Goal: Transaction & Acquisition: Purchase product/service

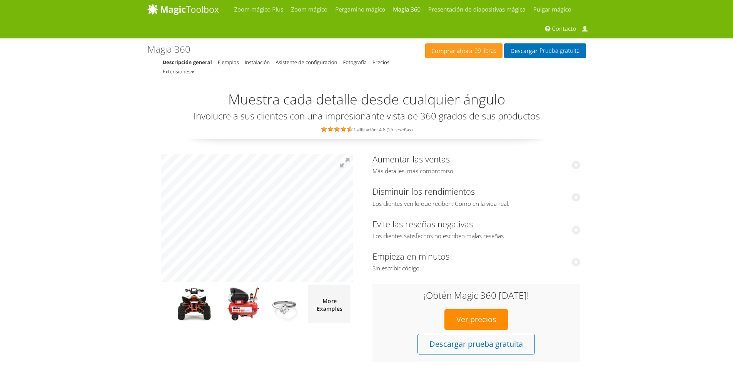
click at [584, 195] on div "Aumentar las ventas Más detalles, más compromiso. After implementing our 360-de…" at bounding box center [366, 257] width 438 height 212
click at [197, 308] on img at bounding box center [192, 304] width 59 height 38
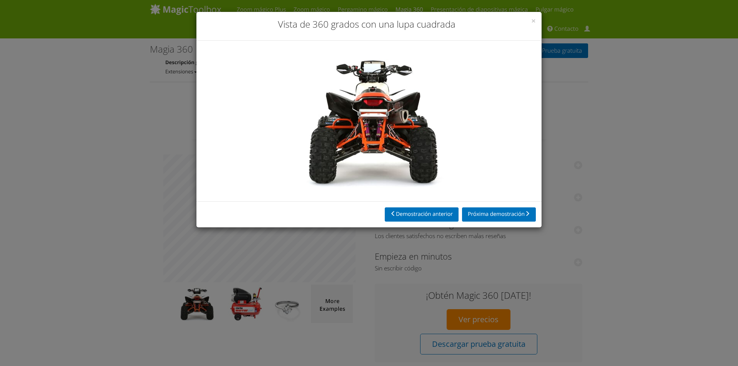
drag, startPoint x: 353, startPoint y: 117, endPoint x: 488, endPoint y: 109, distance: 134.8
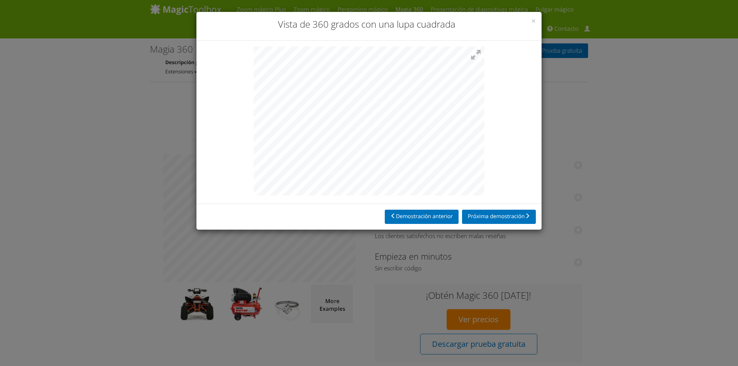
click at [560, 133] on div "× Vista de 360 ​​grados con una lupa cuadrada Demostración anterior Próxima dem…" at bounding box center [369, 183] width 738 height 366
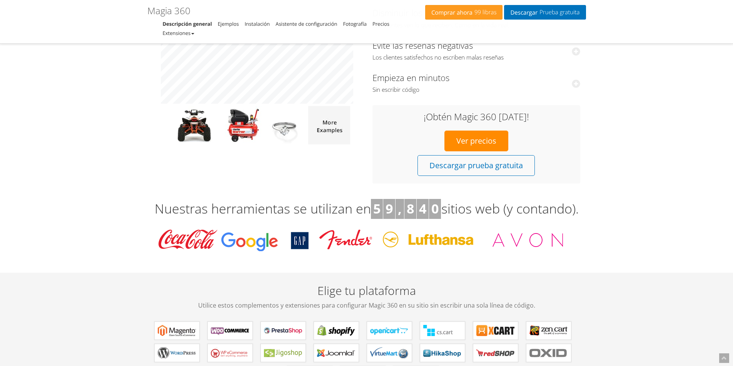
scroll to position [192, 0]
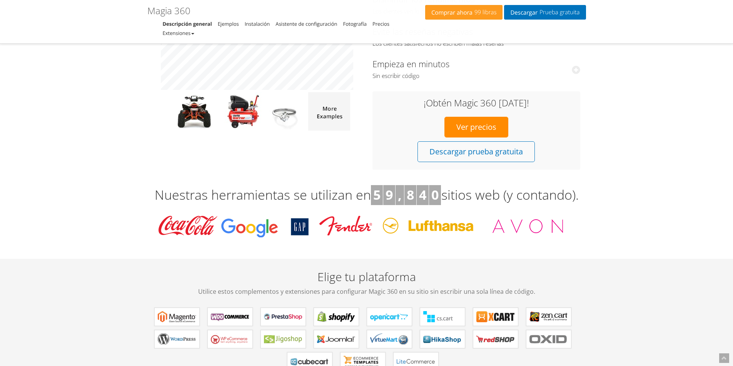
click at [481, 124] on font "Ver precios" at bounding box center [476, 127] width 40 height 10
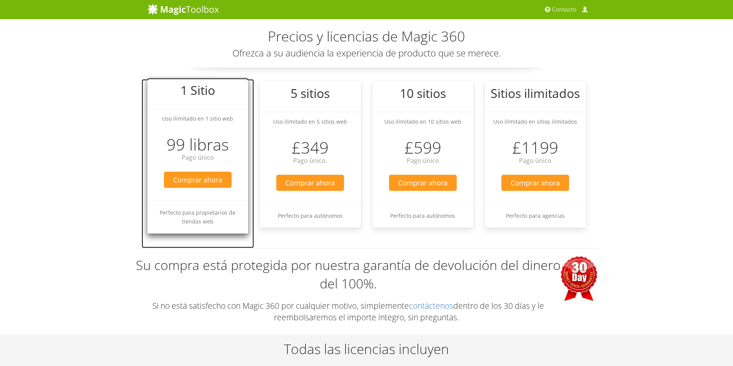
click at [225, 153] on font "99 libras" at bounding box center [198, 144] width 62 height 22
click at [216, 141] on font "99 libras" at bounding box center [198, 144] width 62 height 22
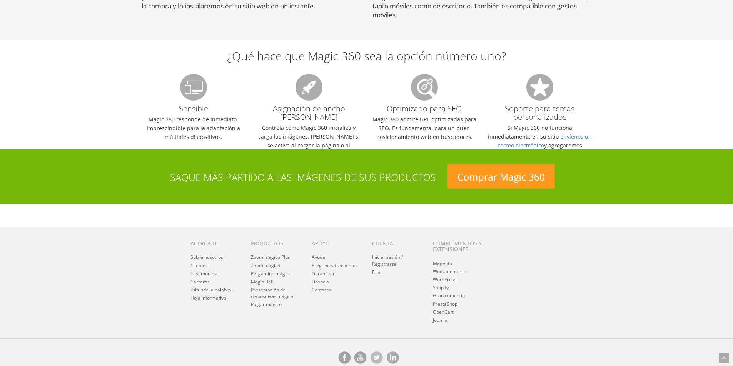
scroll to position [804, 0]
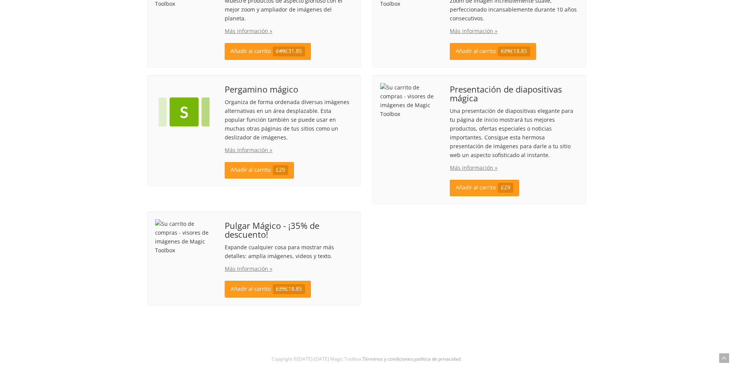
scroll to position [294, 0]
